Goal: Navigation & Orientation: Go to known website

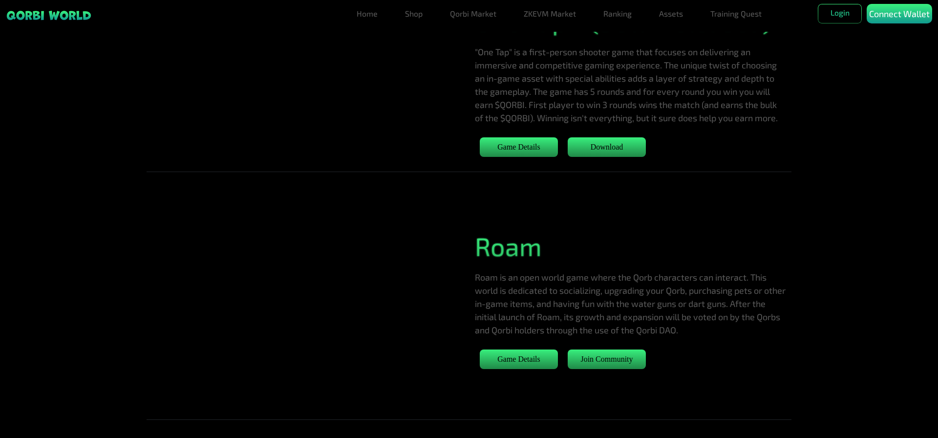
scroll to position [336, 0]
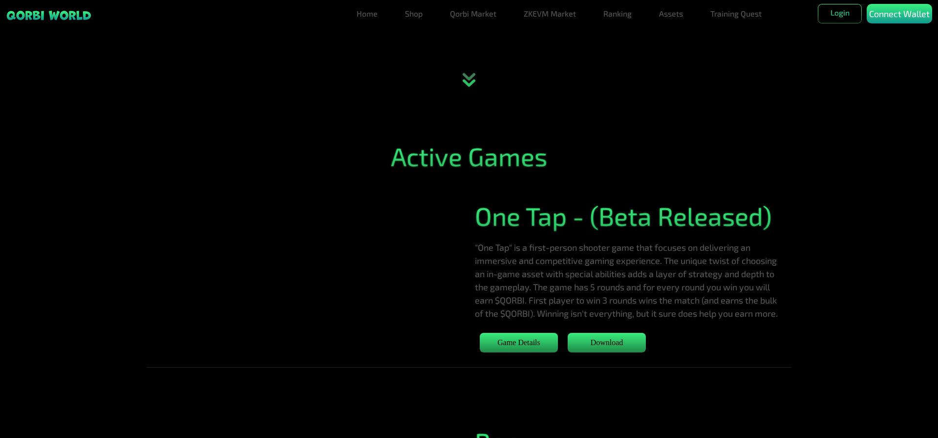
click at [520, 308] on p ""One Tap" is a first-person shooter game that focuses on delivering an immersiv…" at bounding box center [630, 280] width 311 height 79
copy p "QORBI"
click at [608, 352] on link "Download" at bounding box center [607, 343] width 78 height 20
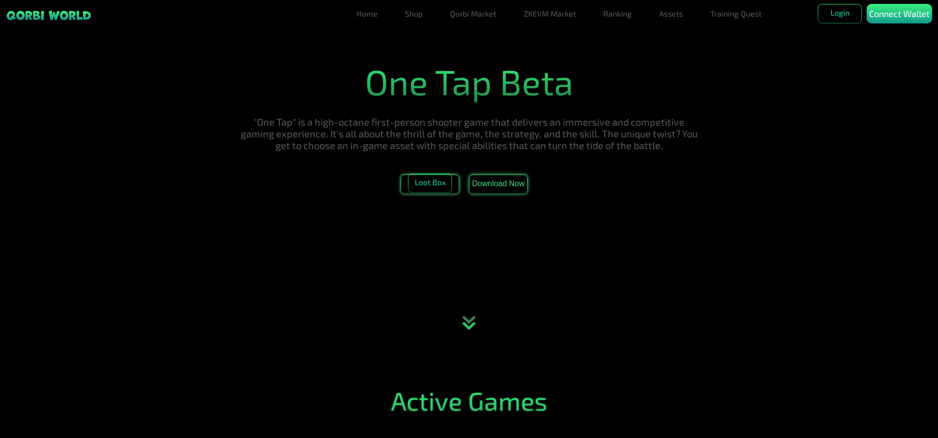
click at [421, 190] on span "Loot Box" at bounding box center [430, 183] width 44 height 20
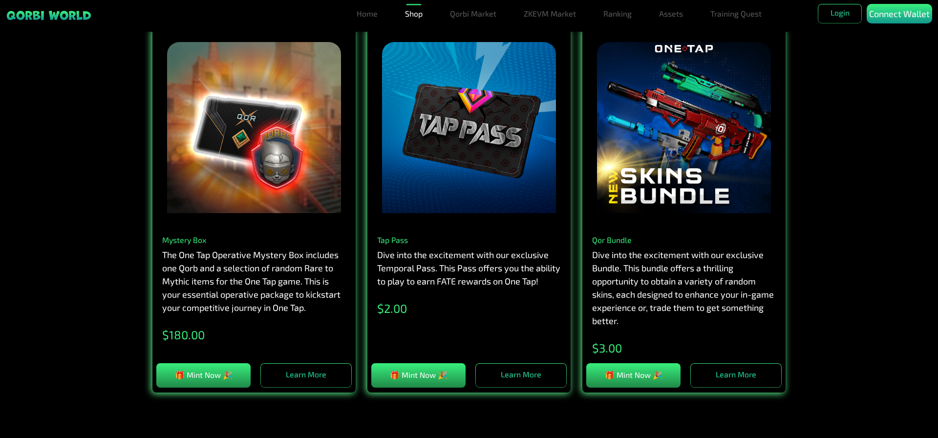
scroll to position [92, 0]
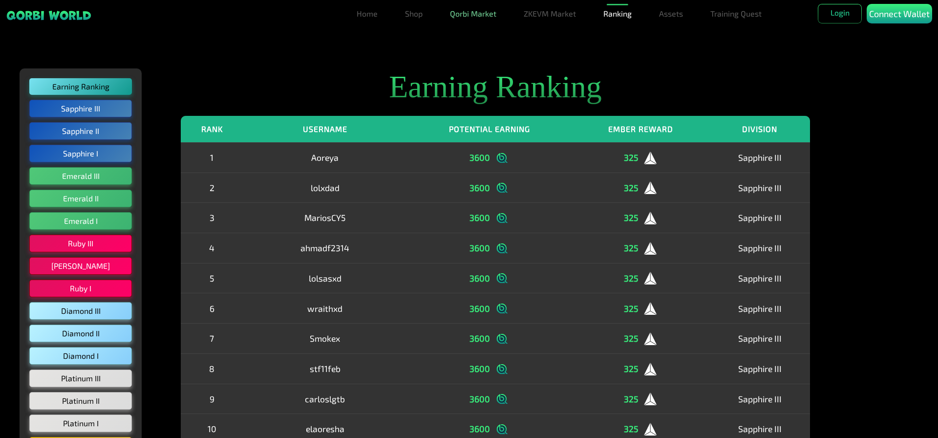
click at [477, 16] on link "Qorbi Market" at bounding box center [473, 14] width 54 height 20
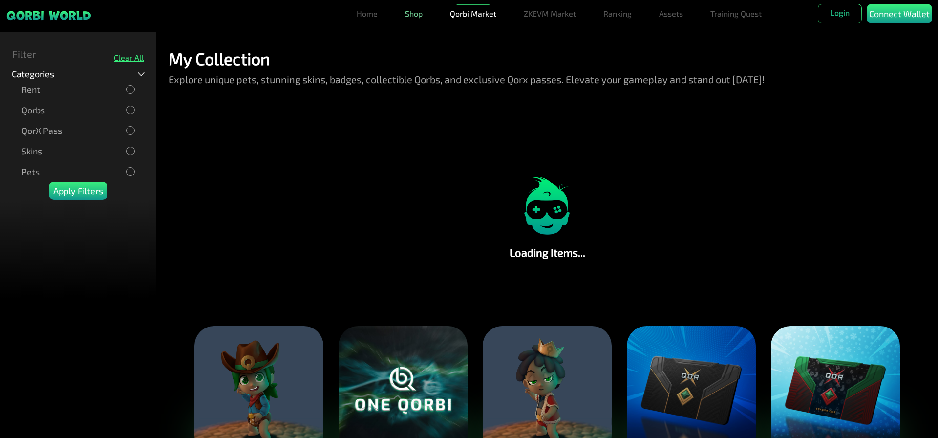
click at [414, 17] on link "Shop" at bounding box center [413, 14] width 25 height 20
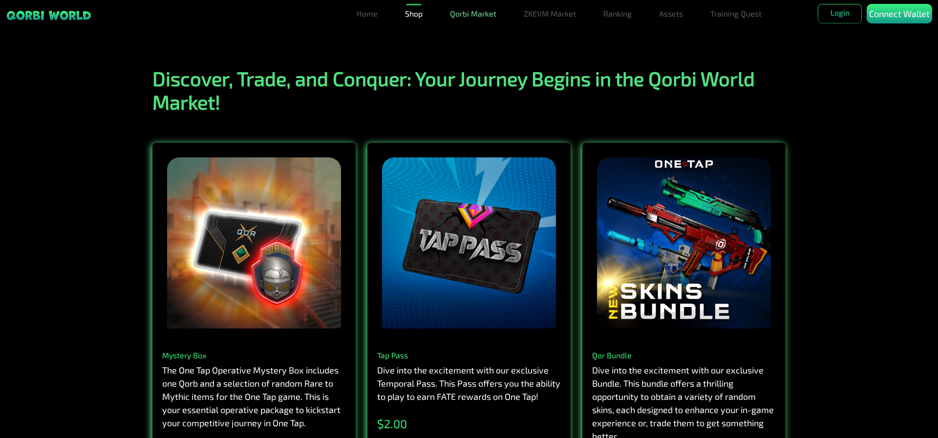
click at [457, 16] on link "Qorbi Market" at bounding box center [473, 14] width 54 height 20
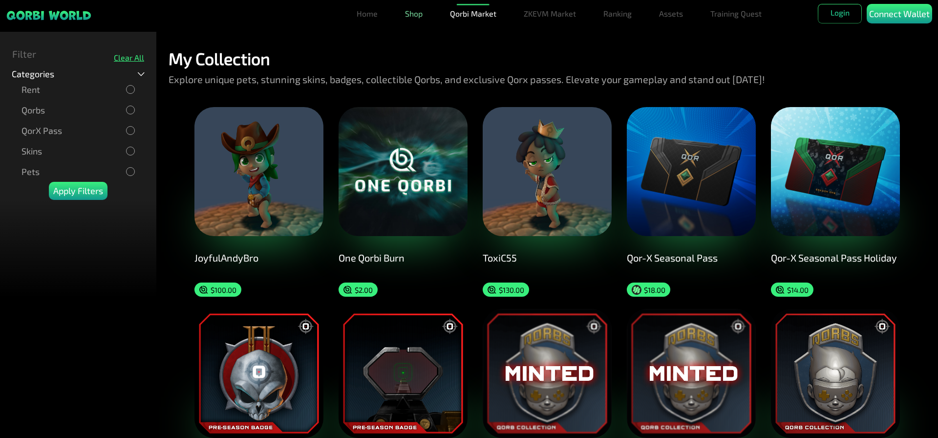
click at [403, 12] on link "Shop" at bounding box center [413, 14] width 25 height 20
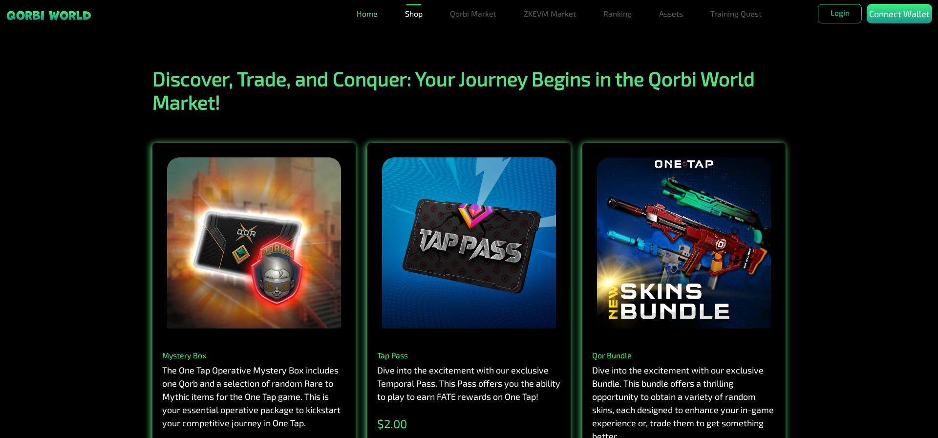
click at [373, 15] on link "Home" at bounding box center [367, 14] width 29 height 20
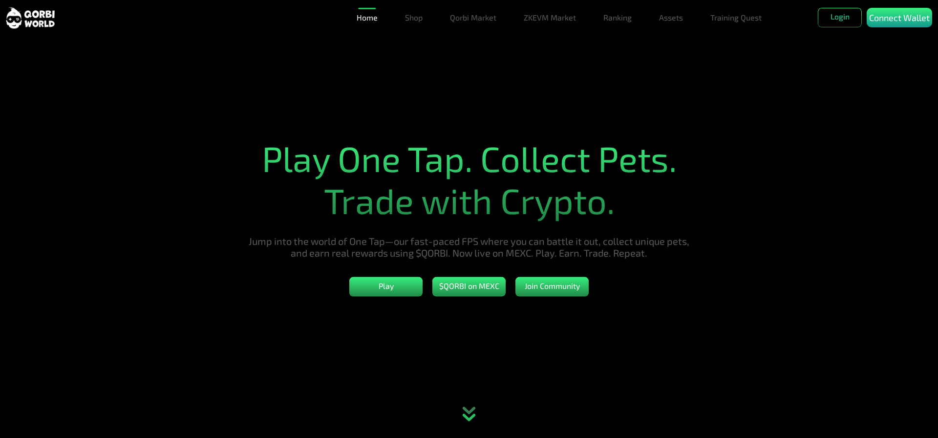
scroll to position [244, 0]
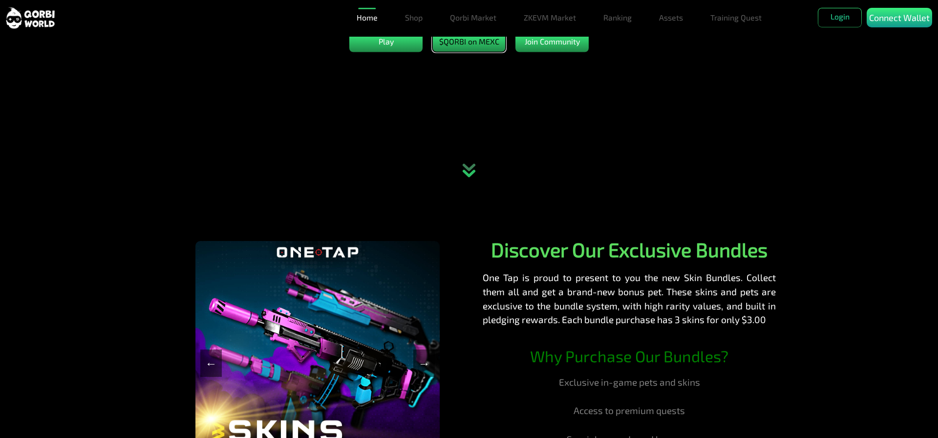
click at [456, 50] on button "$QORBI on MEXC" at bounding box center [468, 42] width 73 height 20
